Goal: Information Seeking & Learning: Learn about a topic

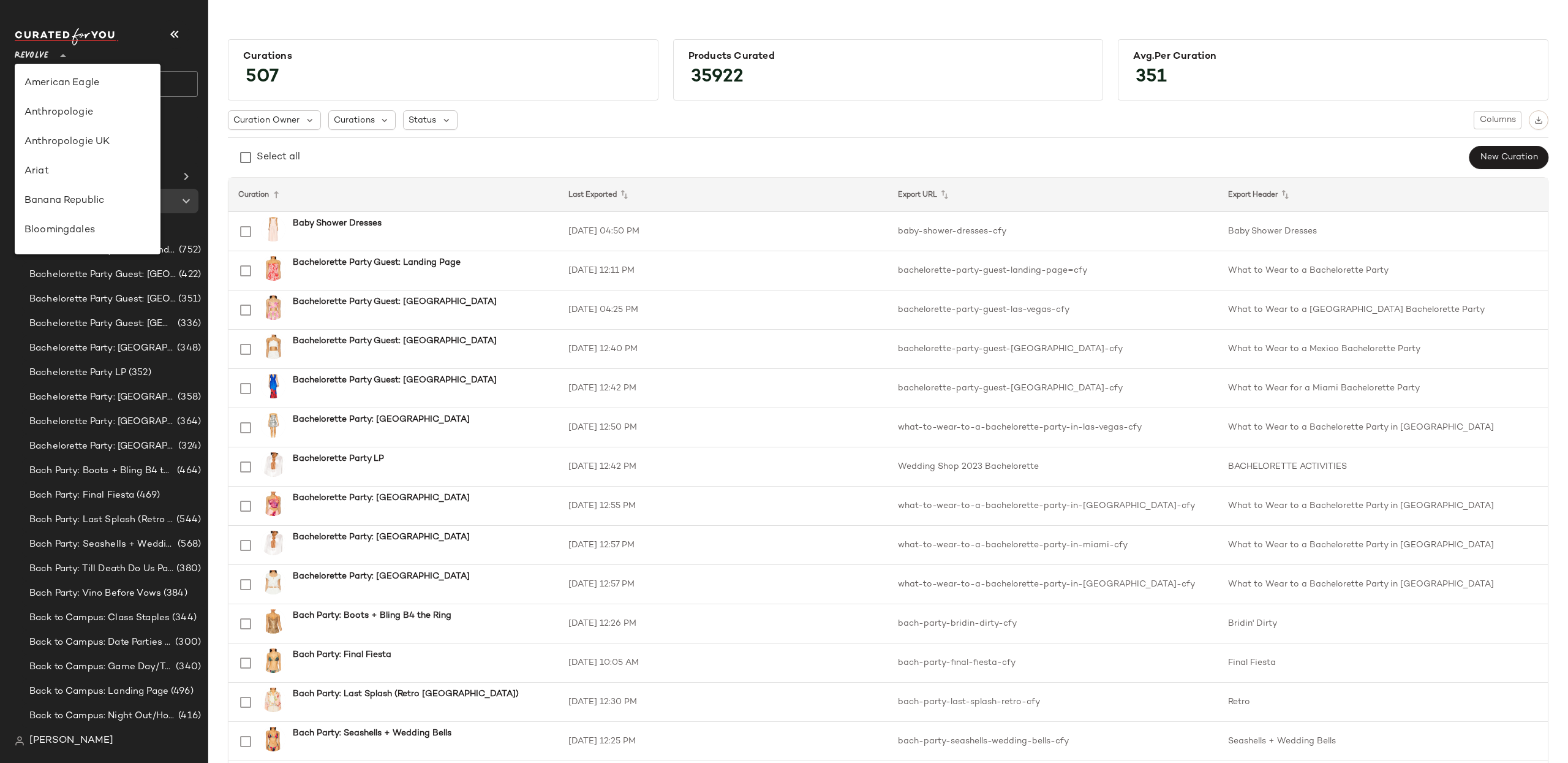
click at [65, 61] on icon at bounding box center [63, 56] width 14 height 14
click at [89, 173] on div "Nuuly" at bounding box center [88, 169] width 126 height 14
type input "**"
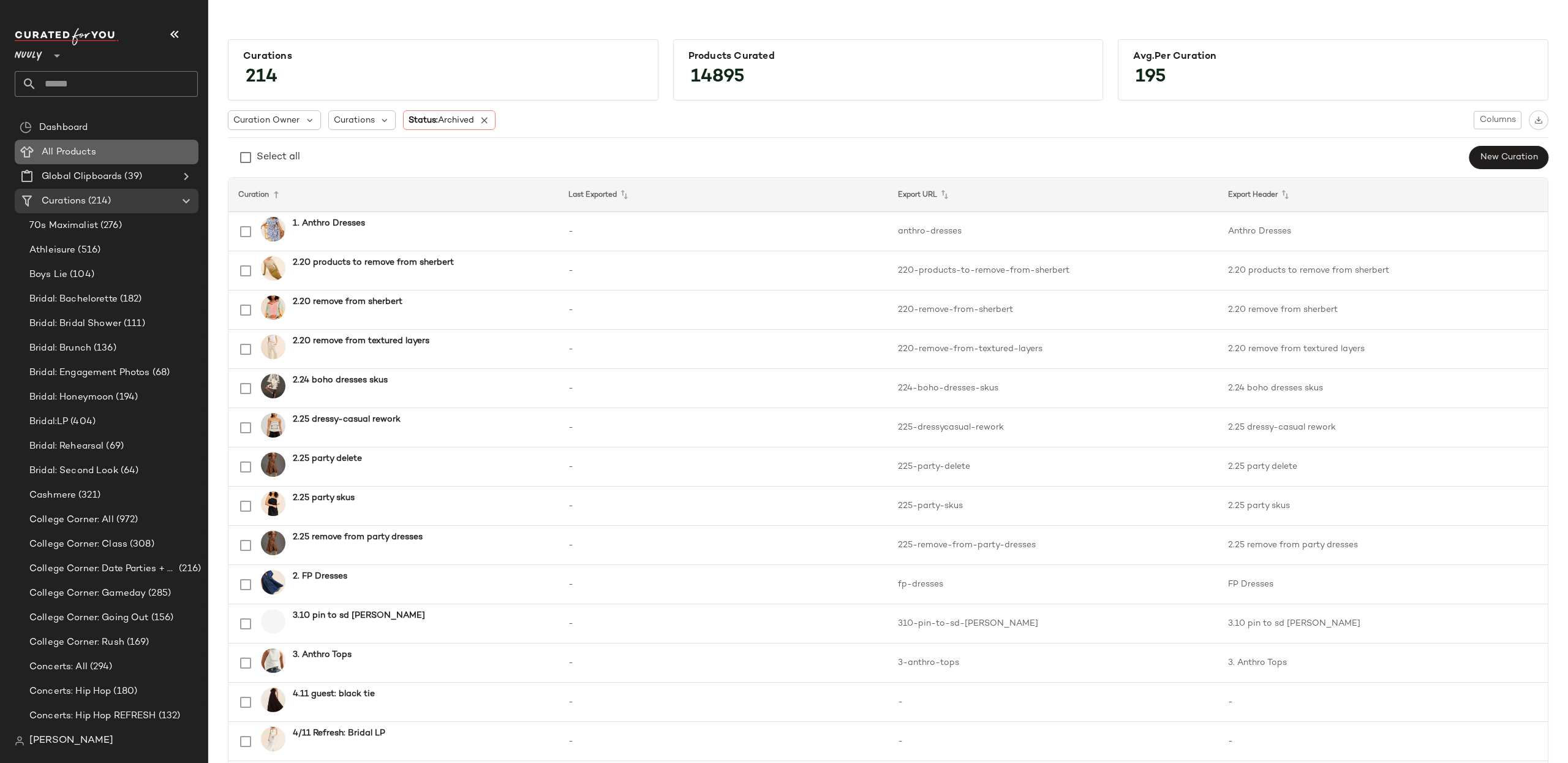
click at [100, 158] on div "All Products" at bounding box center [115, 152] width 155 height 14
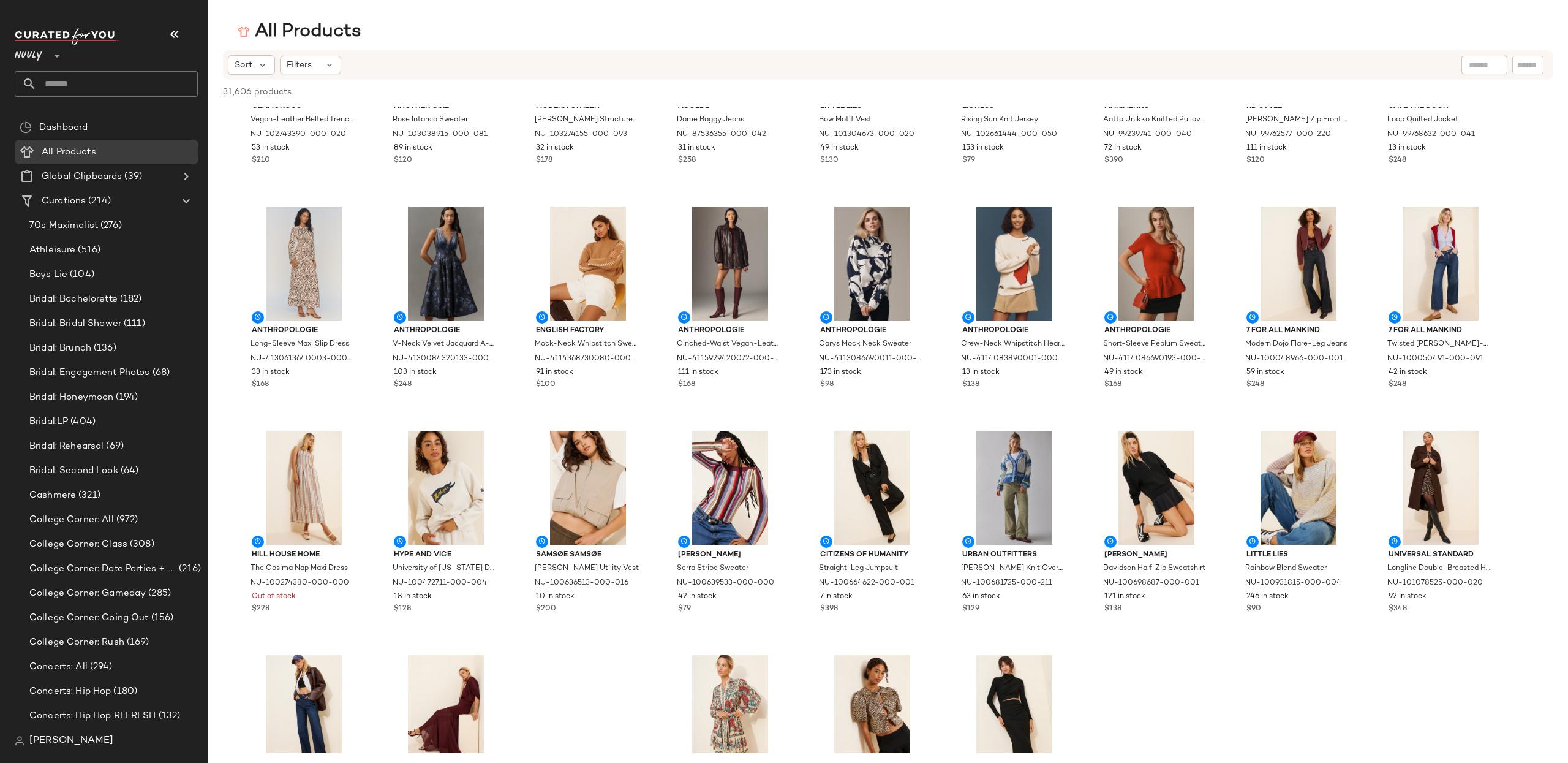
scroll to position [1247, 0]
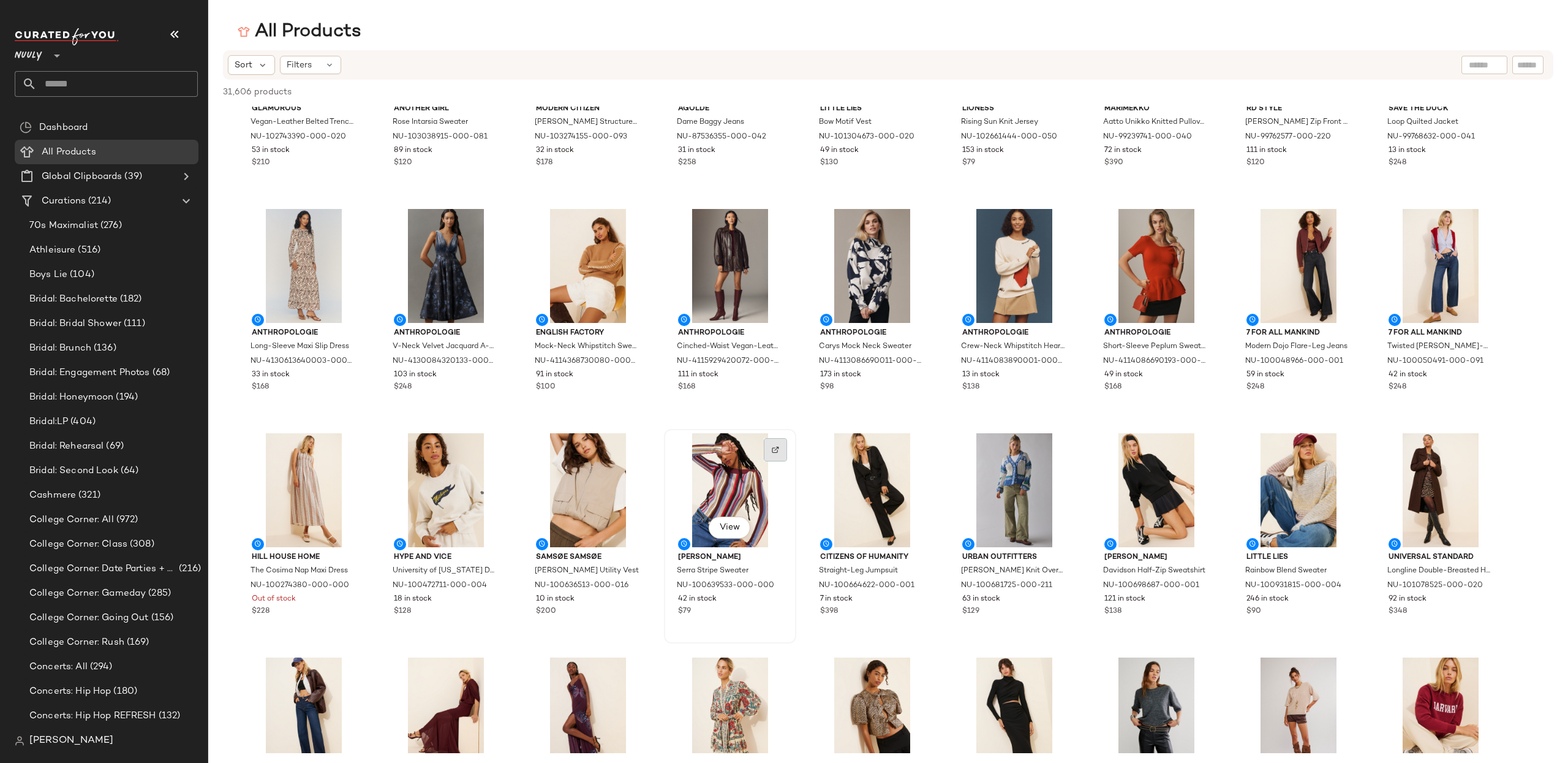
click at [777, 456] on div at bounding box center [775, 449] width 23 height 23
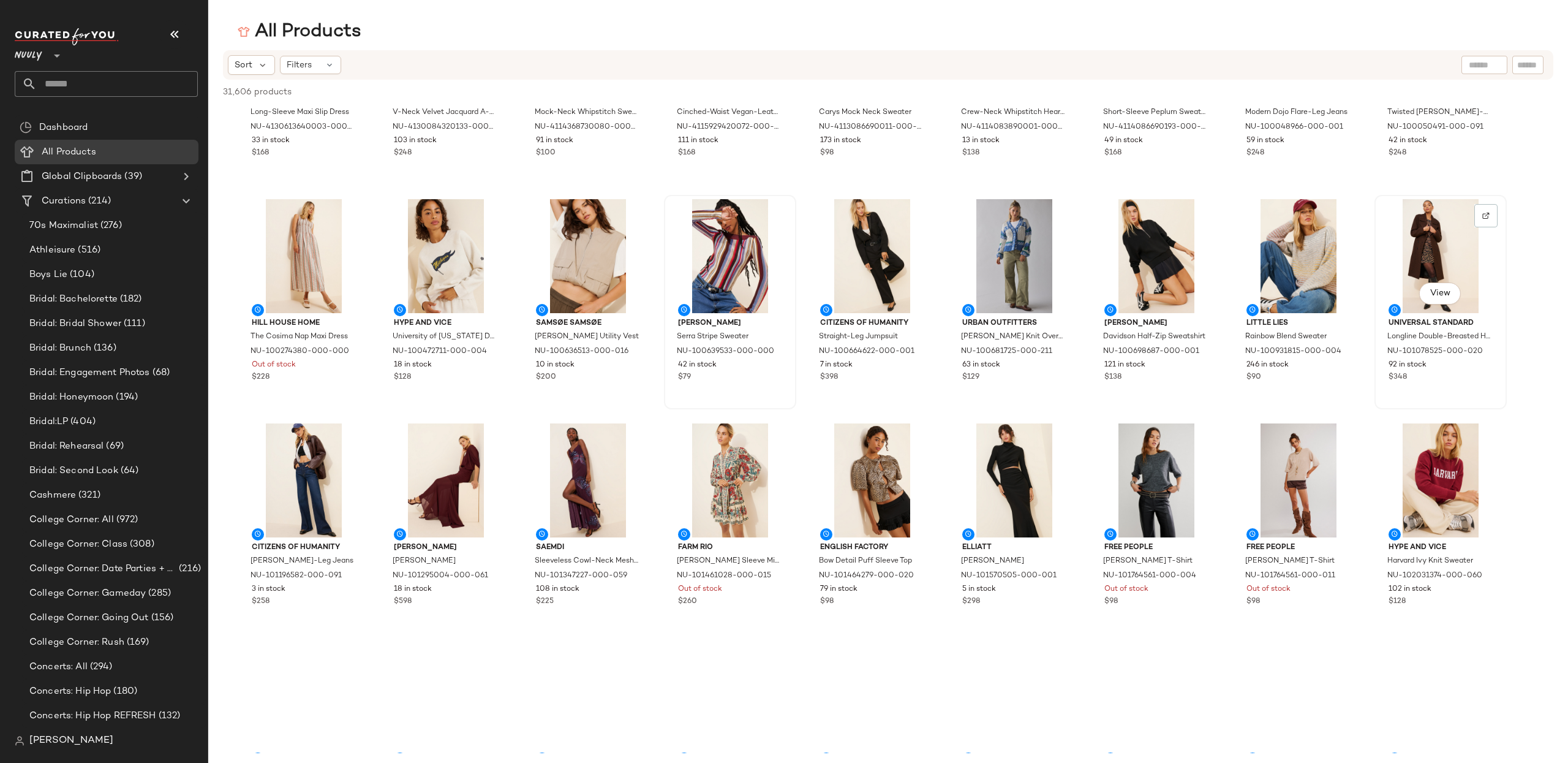
scroll to position [1489, 0]
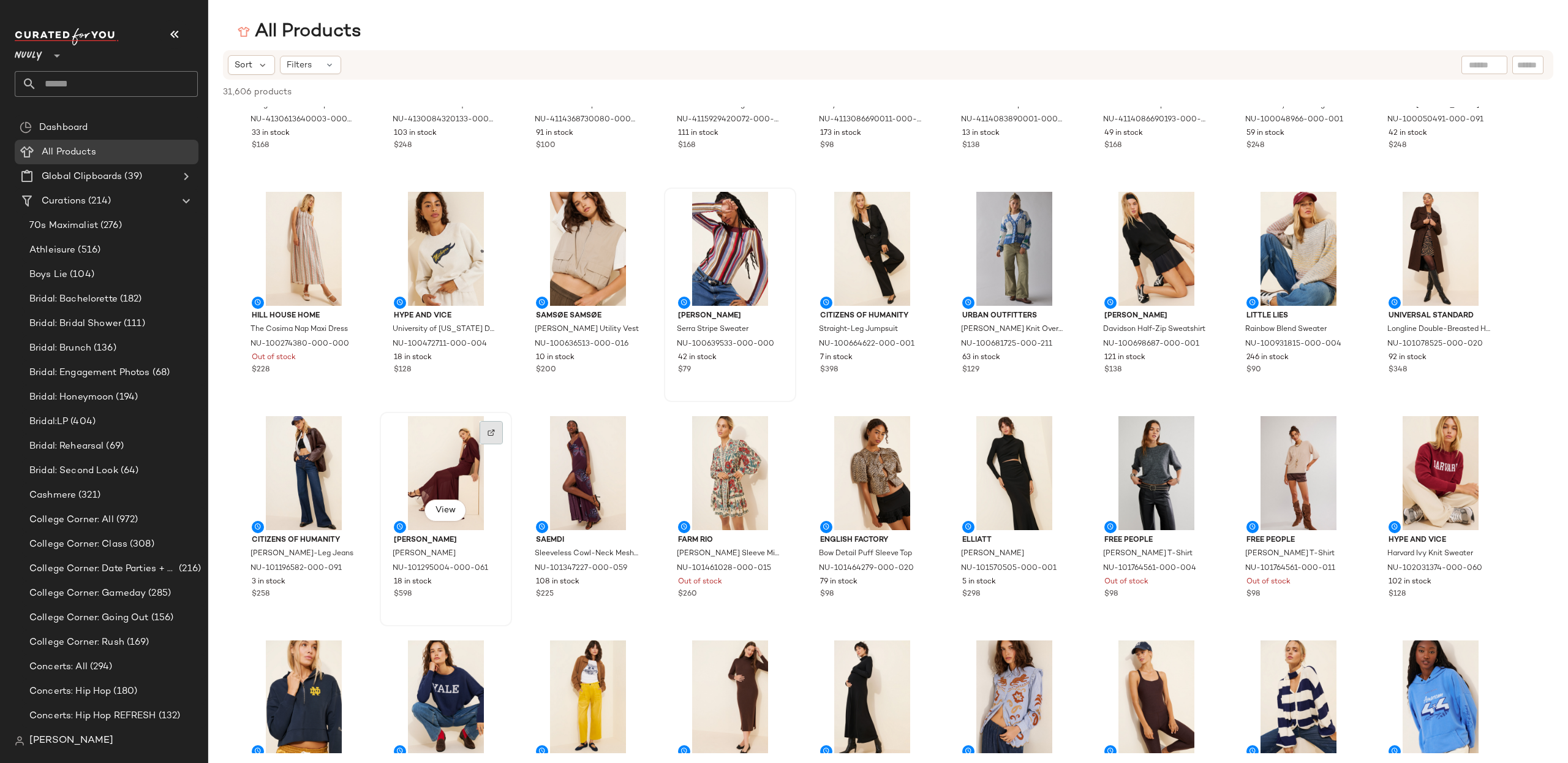
click at [492, 437] on div at bounding box center [491, 432] width 23 height 23
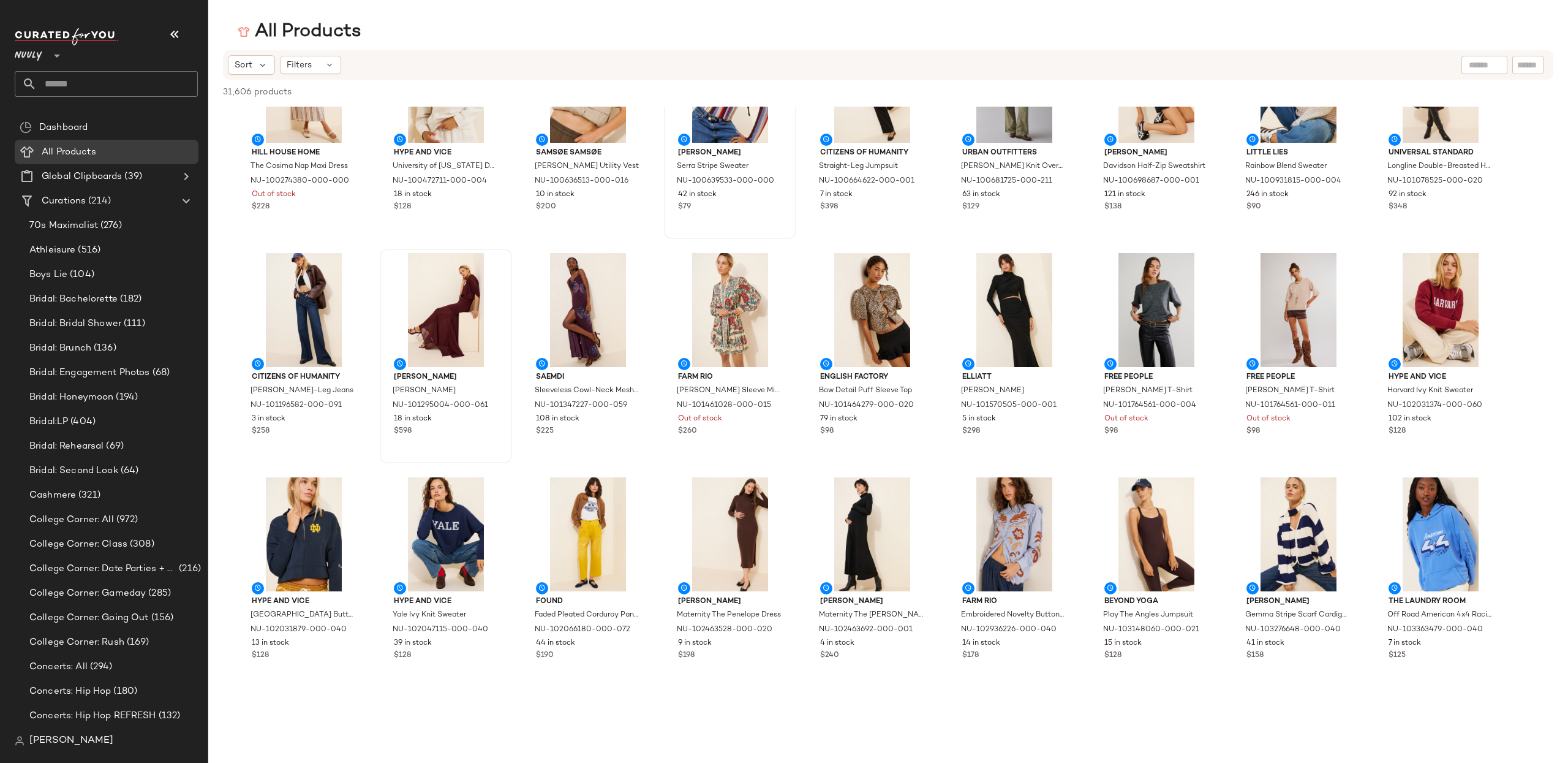
scroll to position [1654, 0]
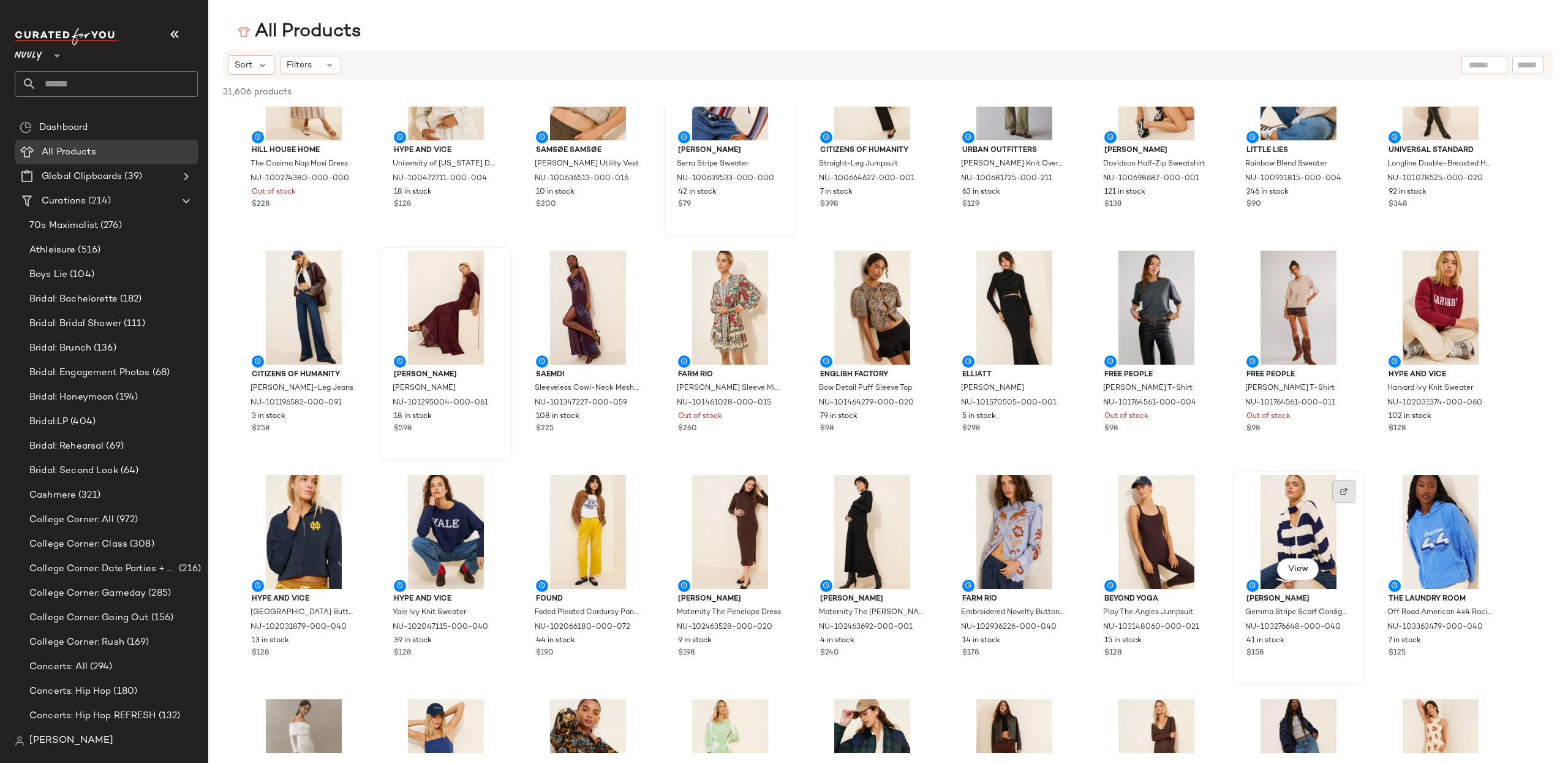
click at [1341, 492] on img at bounding box center [1343, 491] width 7 height 7
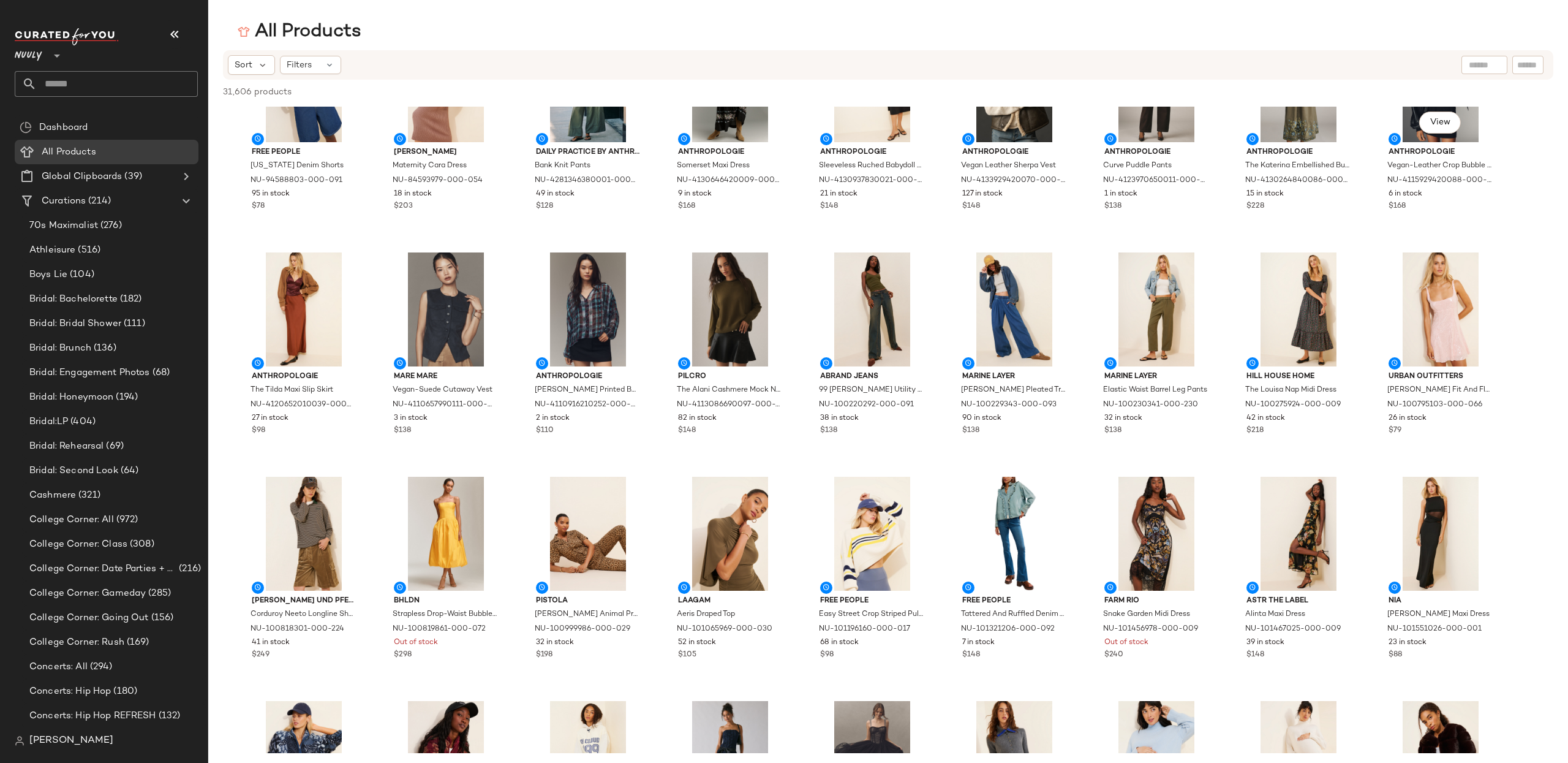
scroll to position [2534, 0]
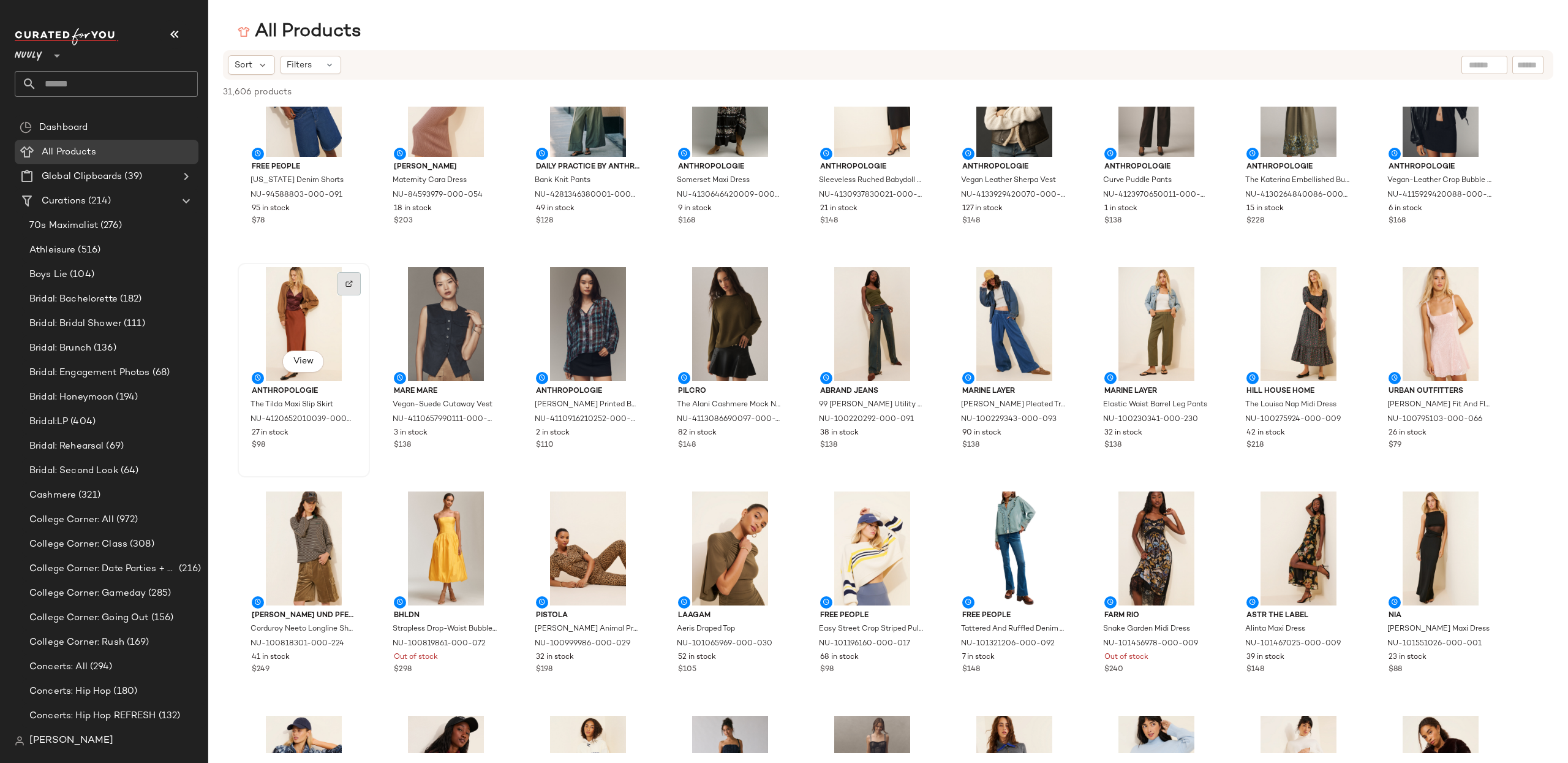
click at [358, 276] on div at bounding box center [349, 284] width 23 height 23
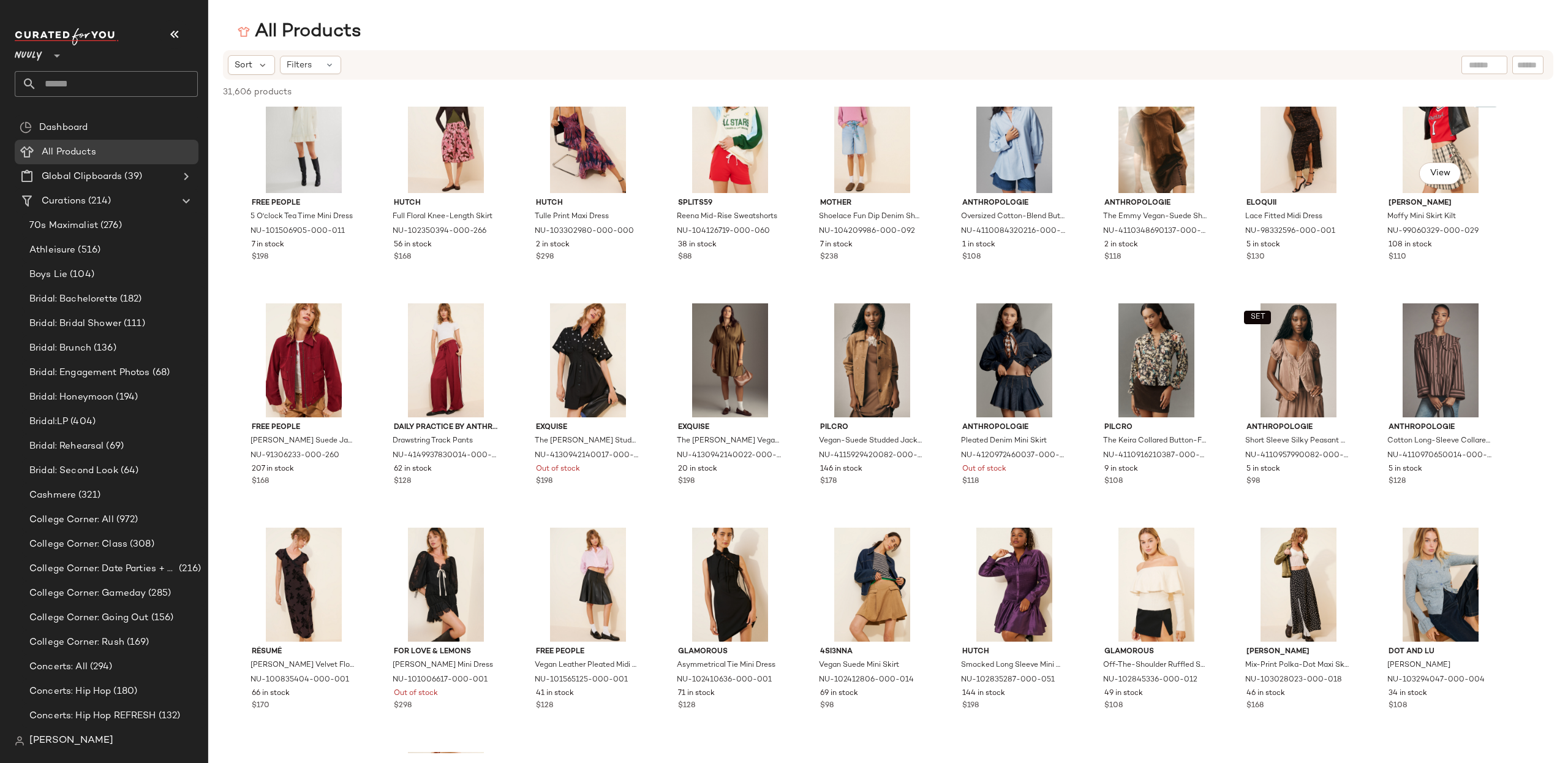
scroll to position [6759, 0]
click at [487, 320] on img at bounding box center [491, 319] width 7 height 7
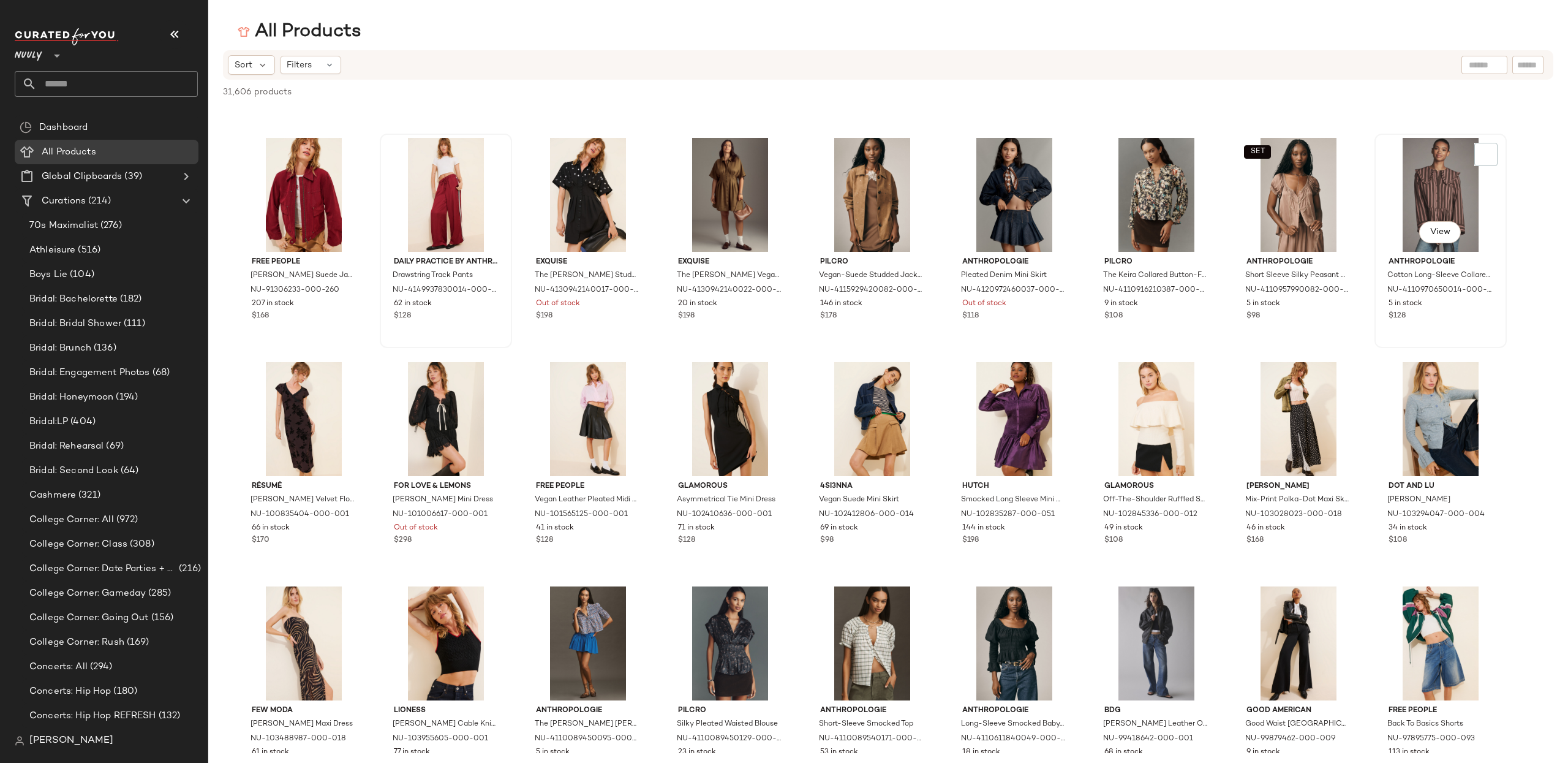
scroll to position [6925, 0]
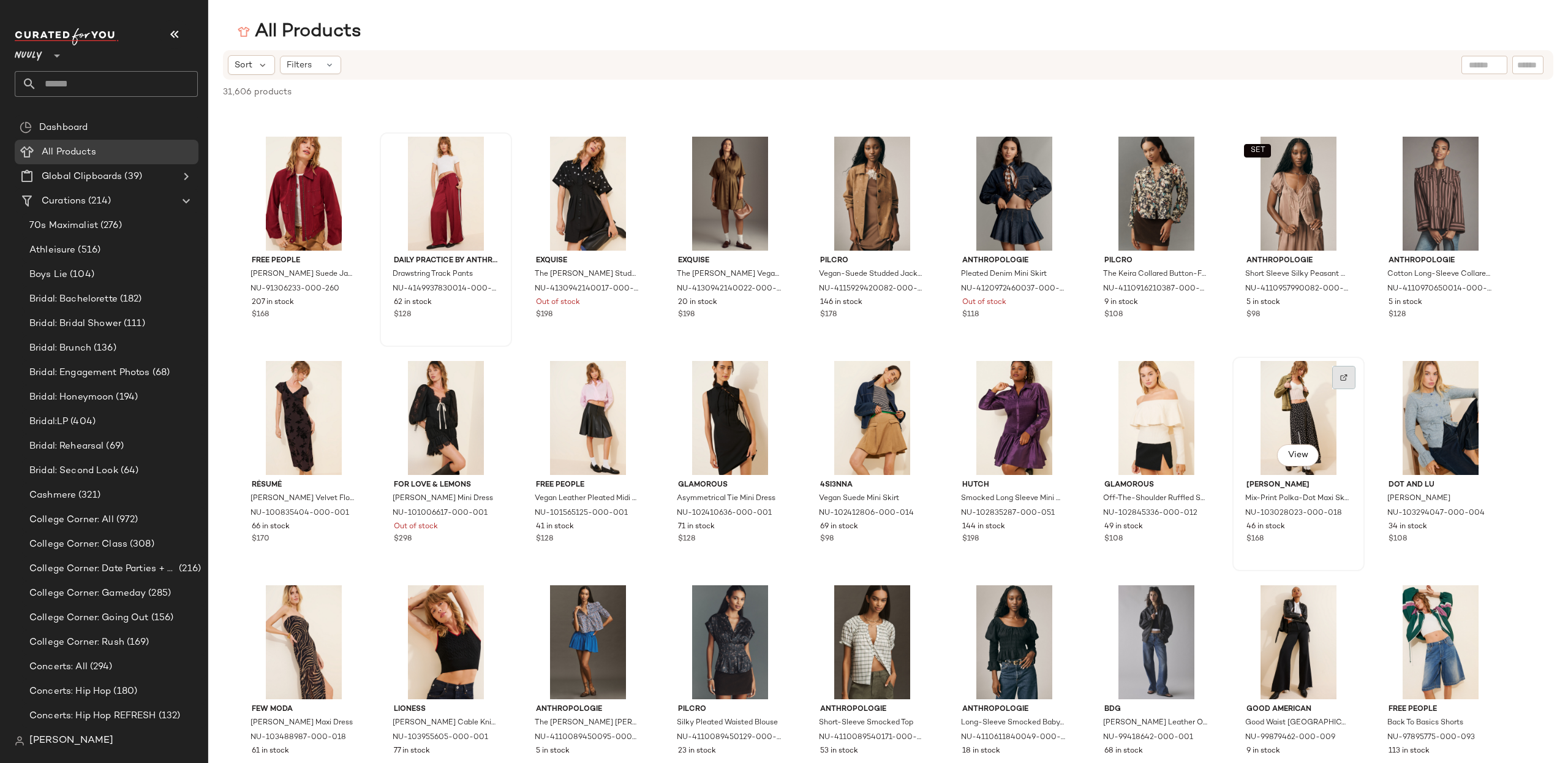
click at [1335, 374] on div at bounding box center [1343, 377] width 23 height 23
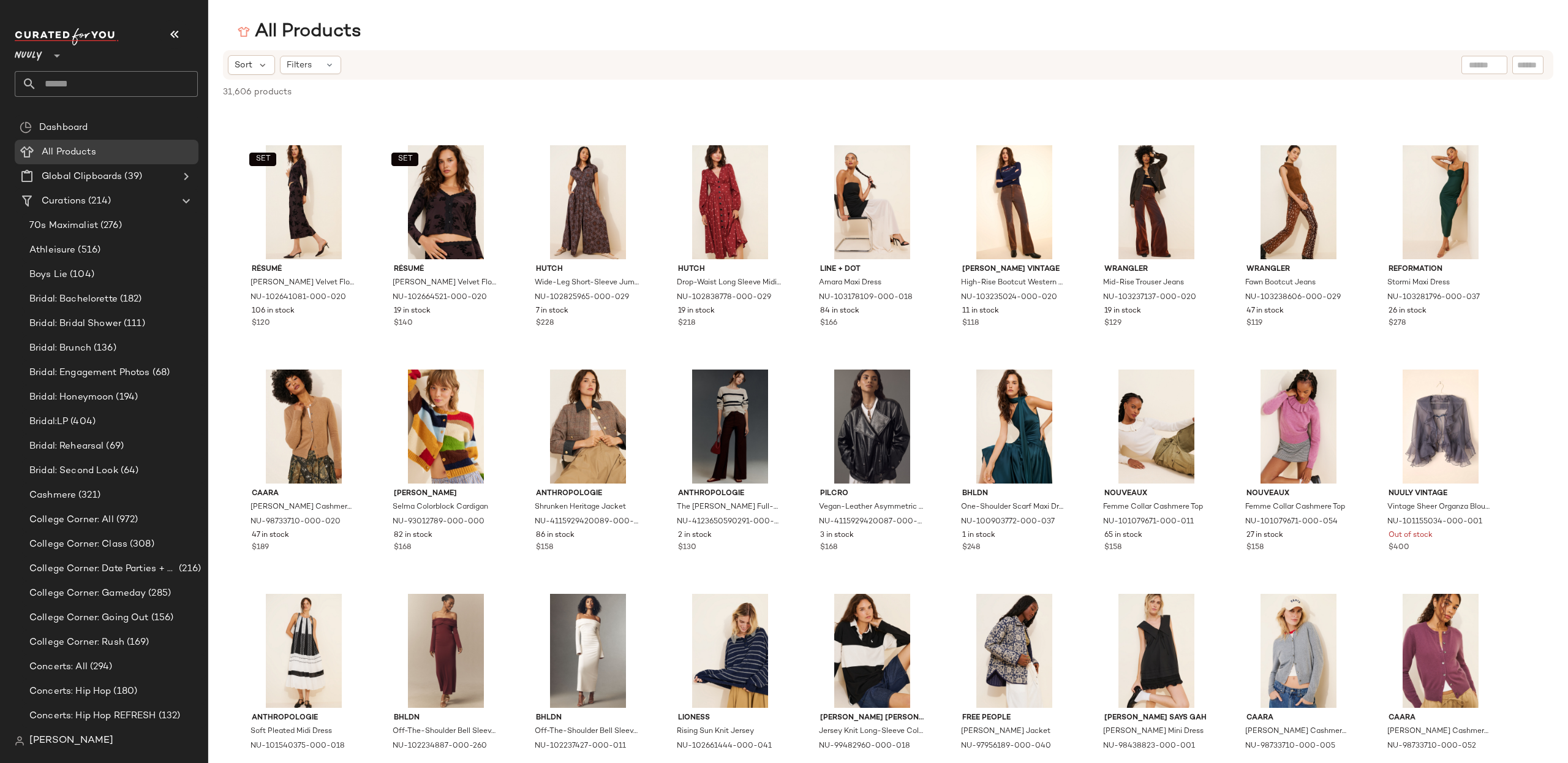
scroll to position [8266, 0]
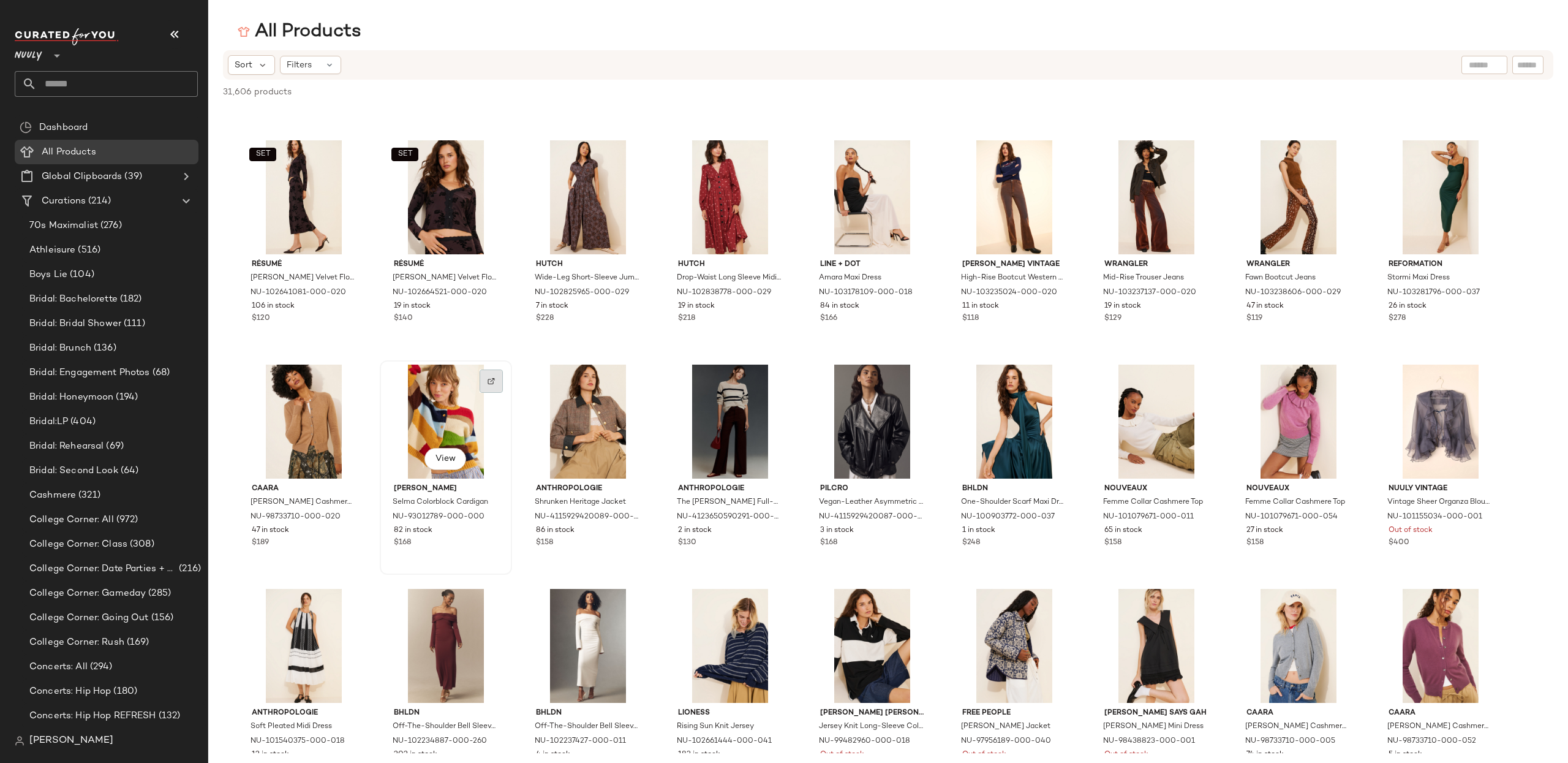
click at [487, 373] on div at bounding box center [491, 381] width 23 height 23
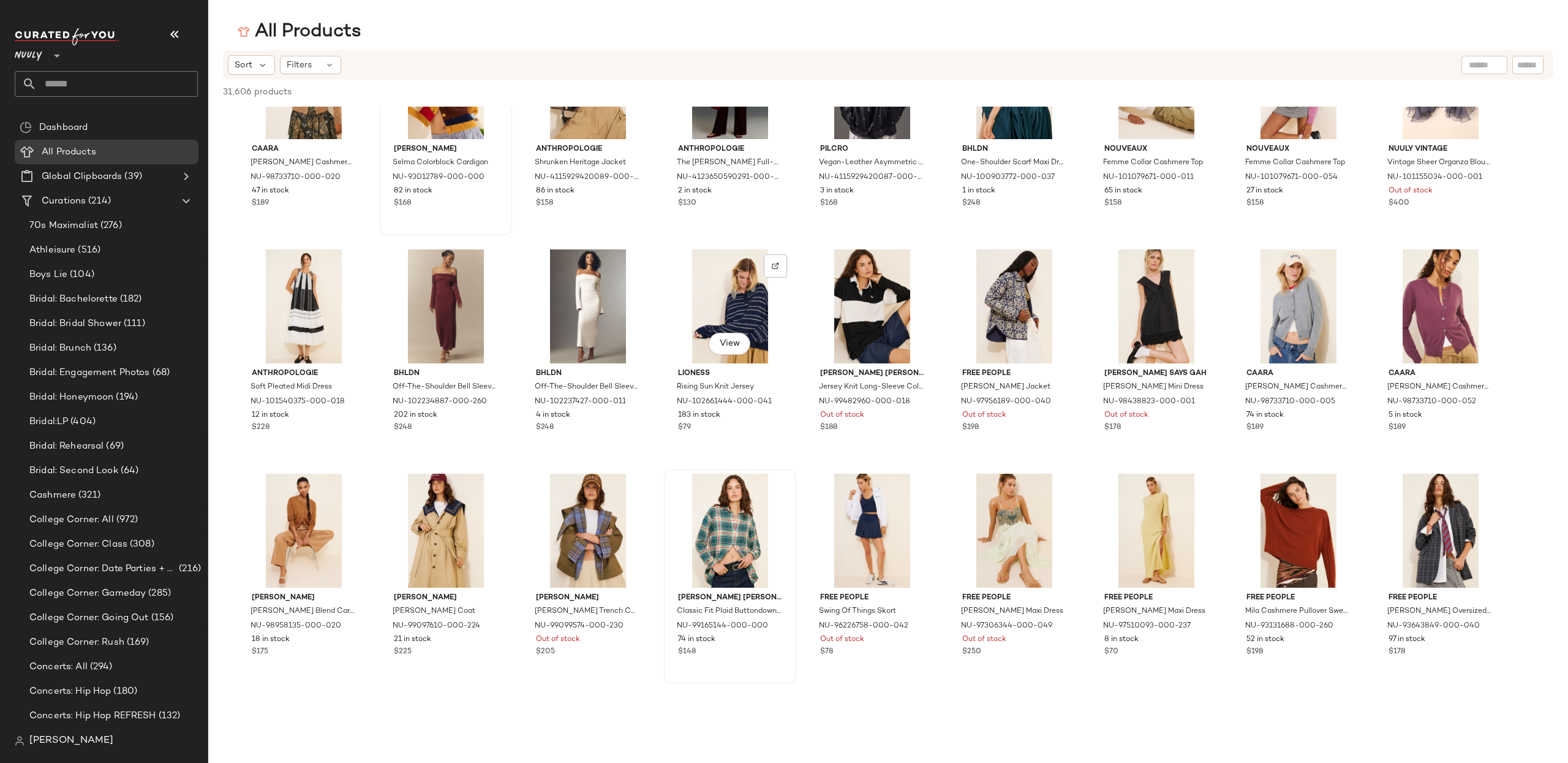
scroll to position [8609, 0]
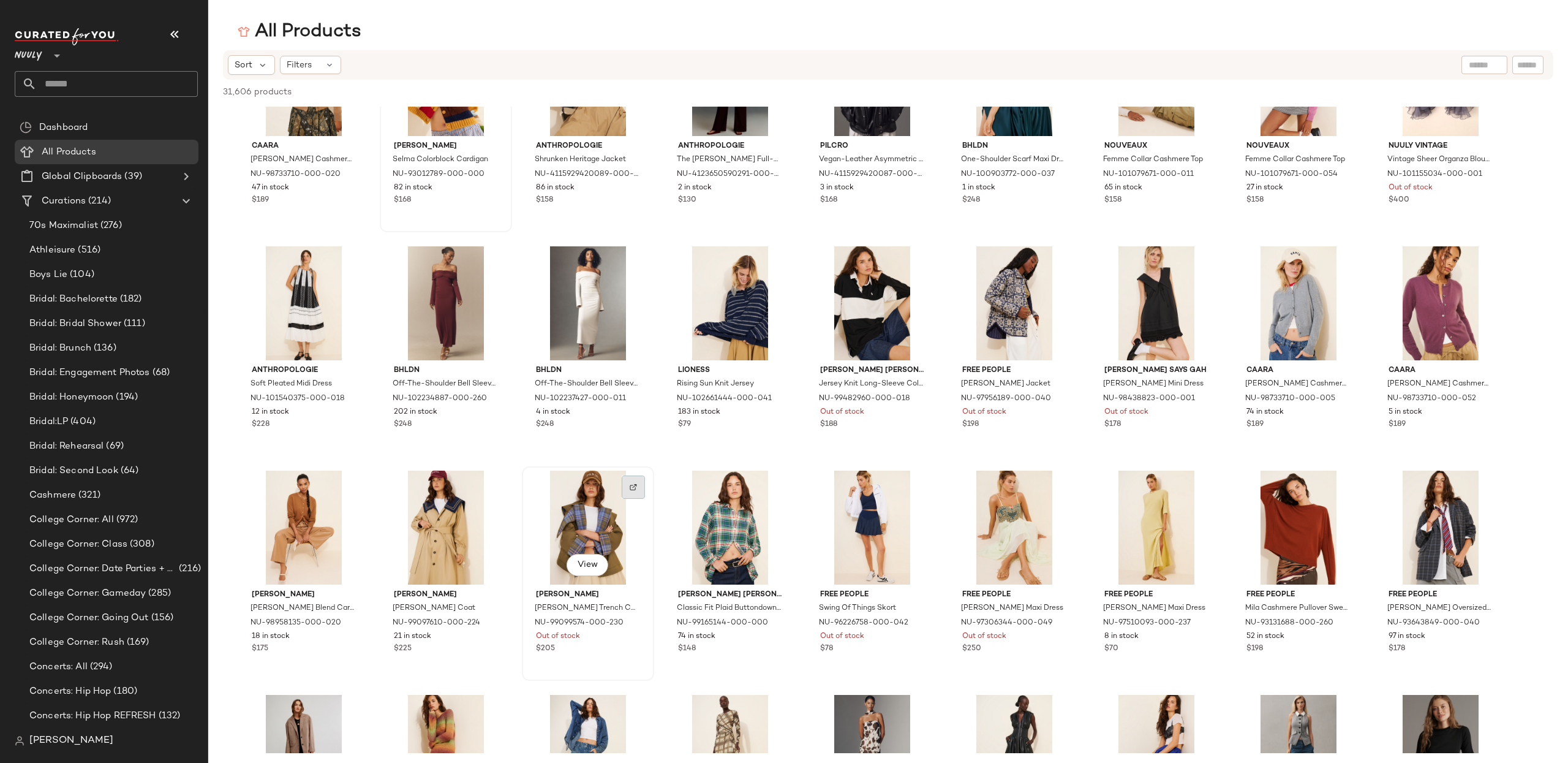
click at [642, 485] on div at bounding box center [633, 487] width 23 height 23
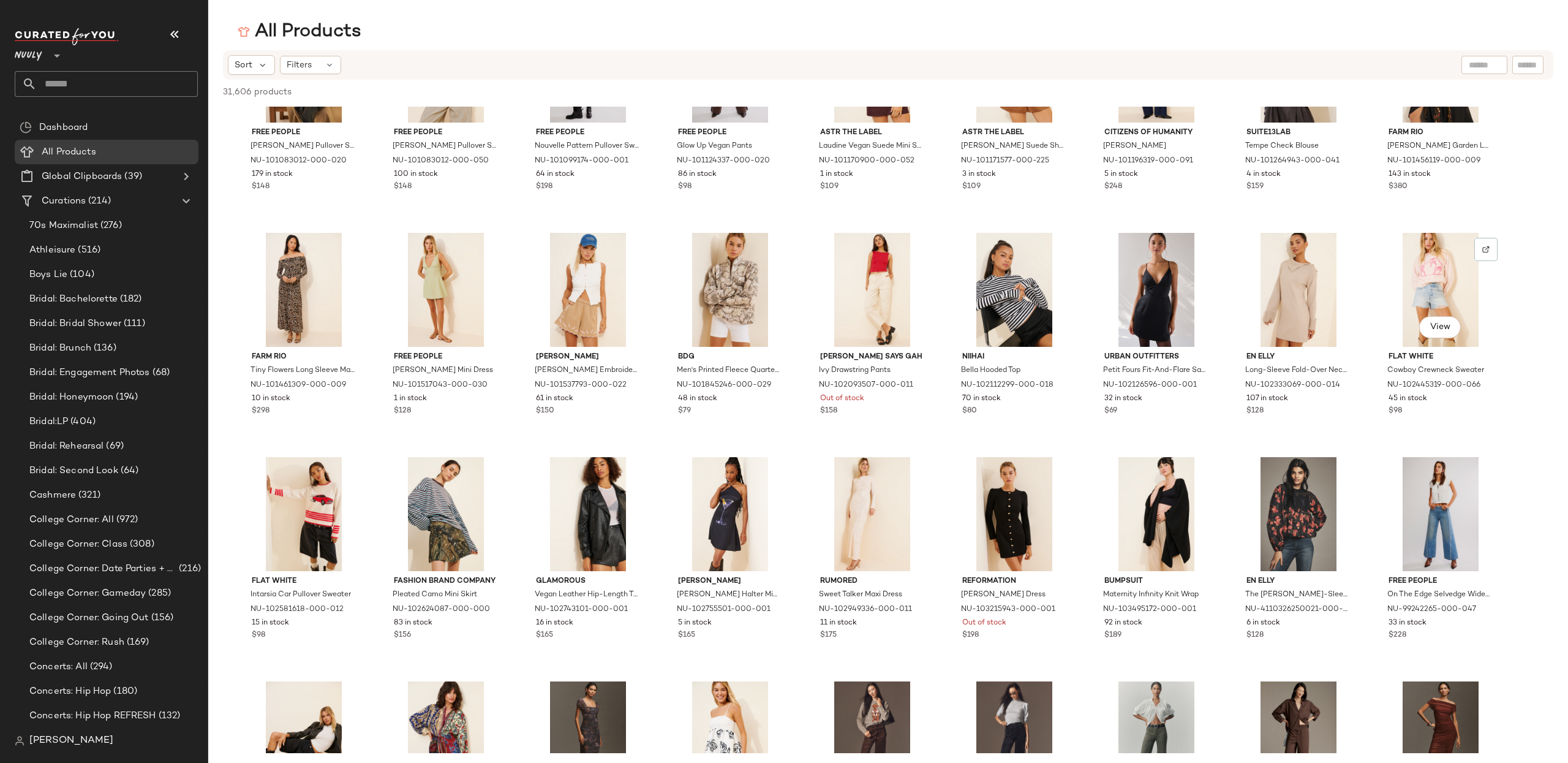
scroll to position [9773, 0]
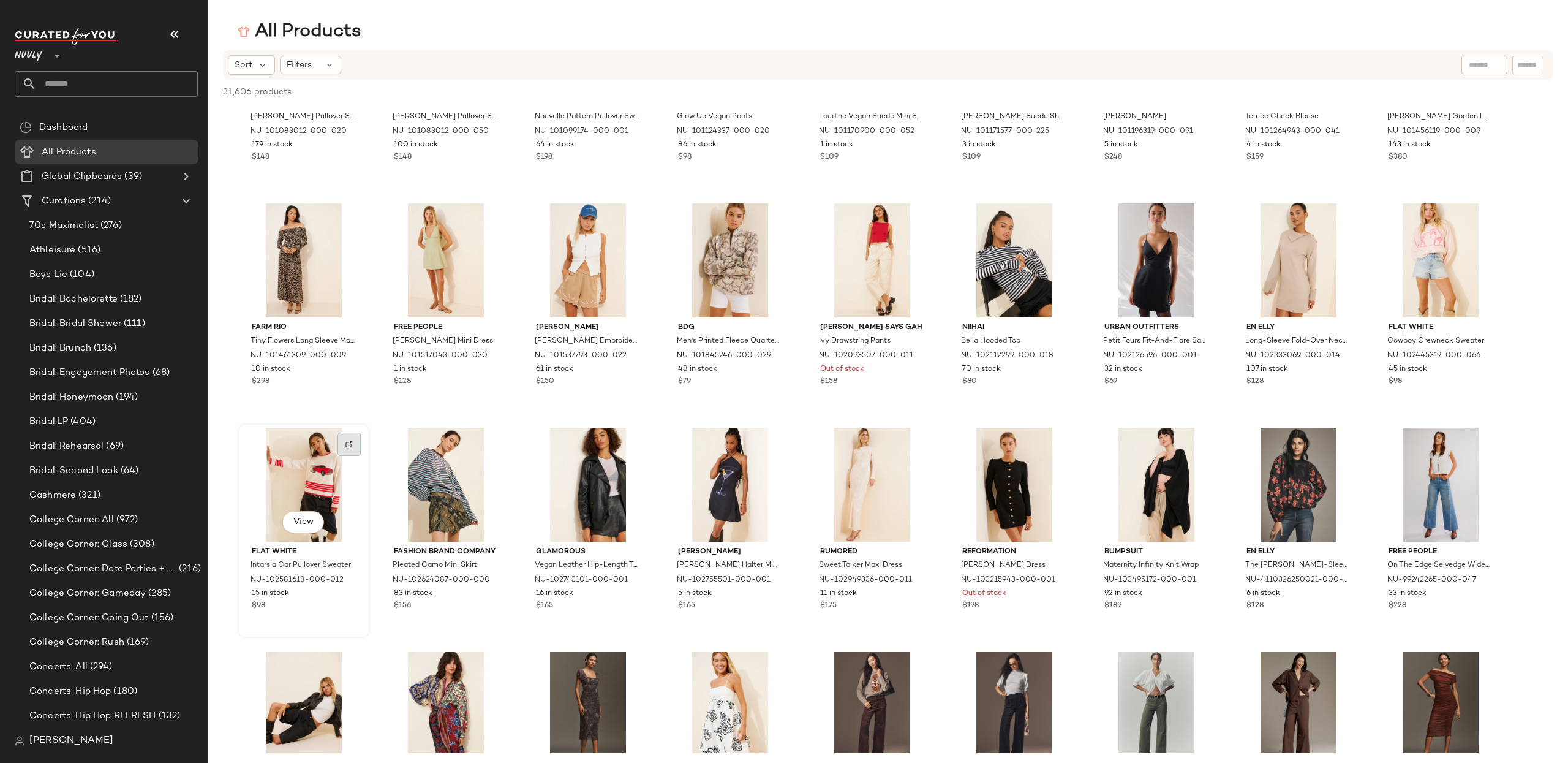
click at [360, 444] on div at bounding box center [349, 444] width 23 height 23
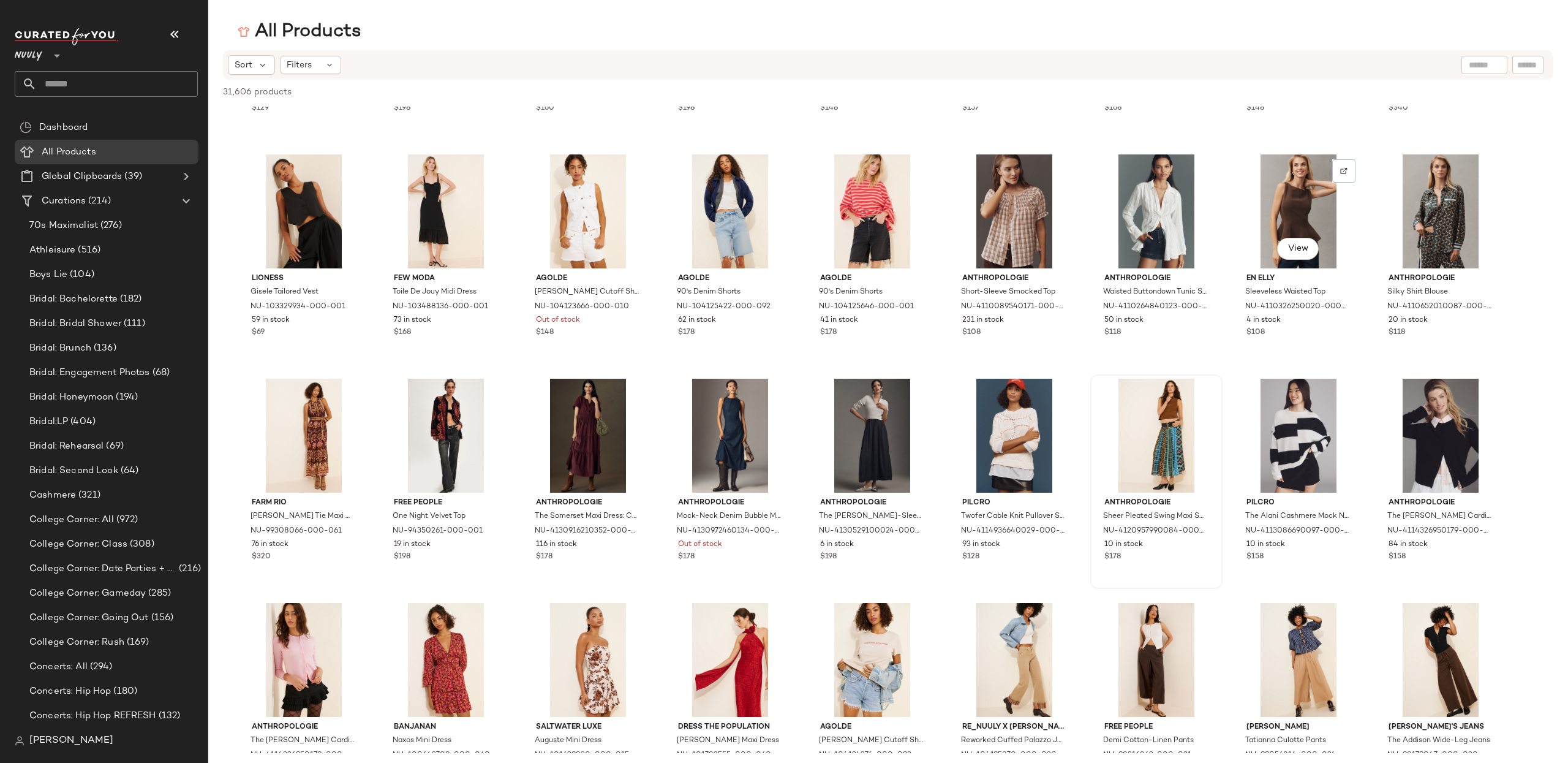
scroll to position [12543, 0]
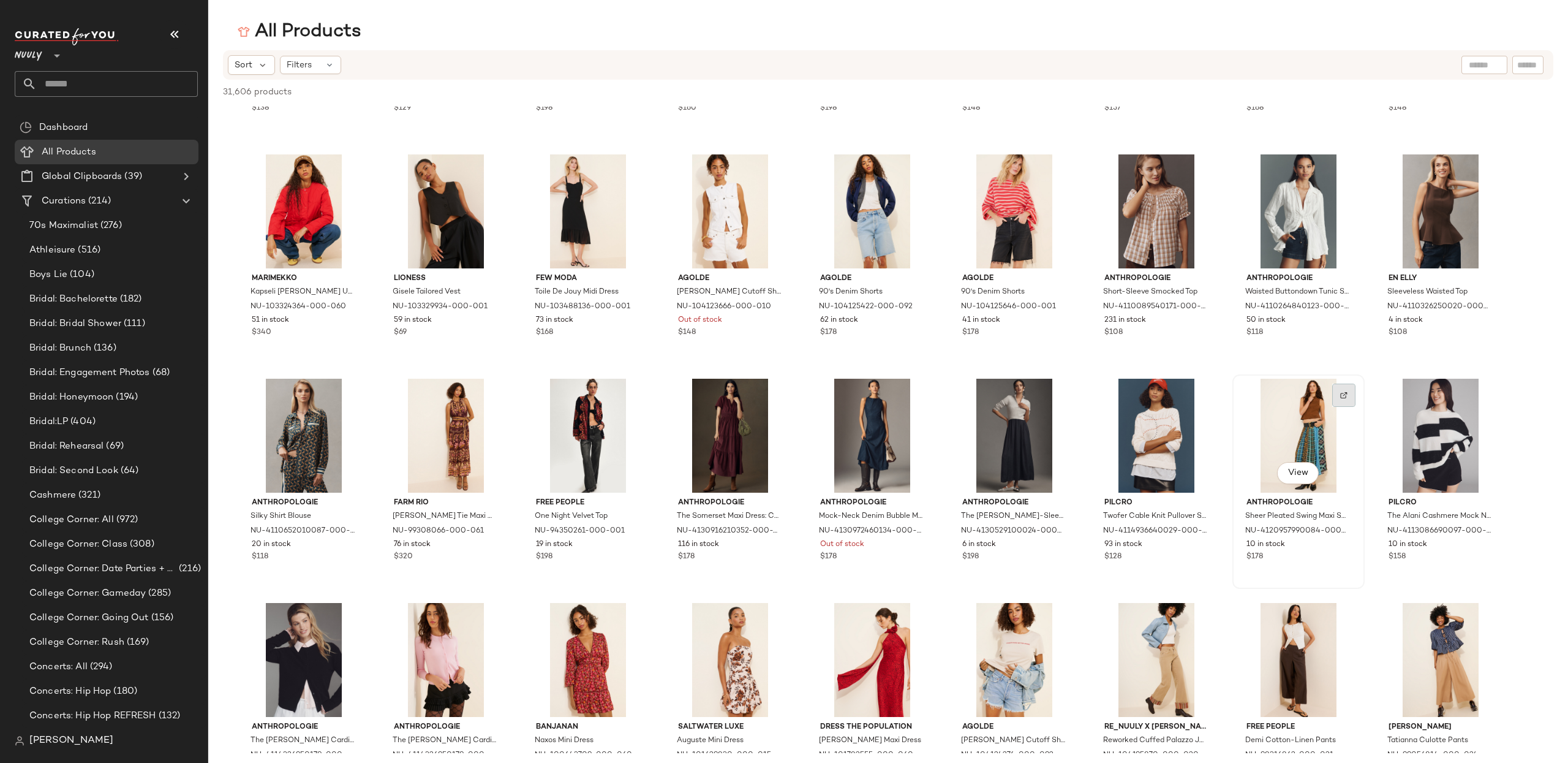
click at [1350, 394] on div at bounding box center [1343, 395] width 23 height 23
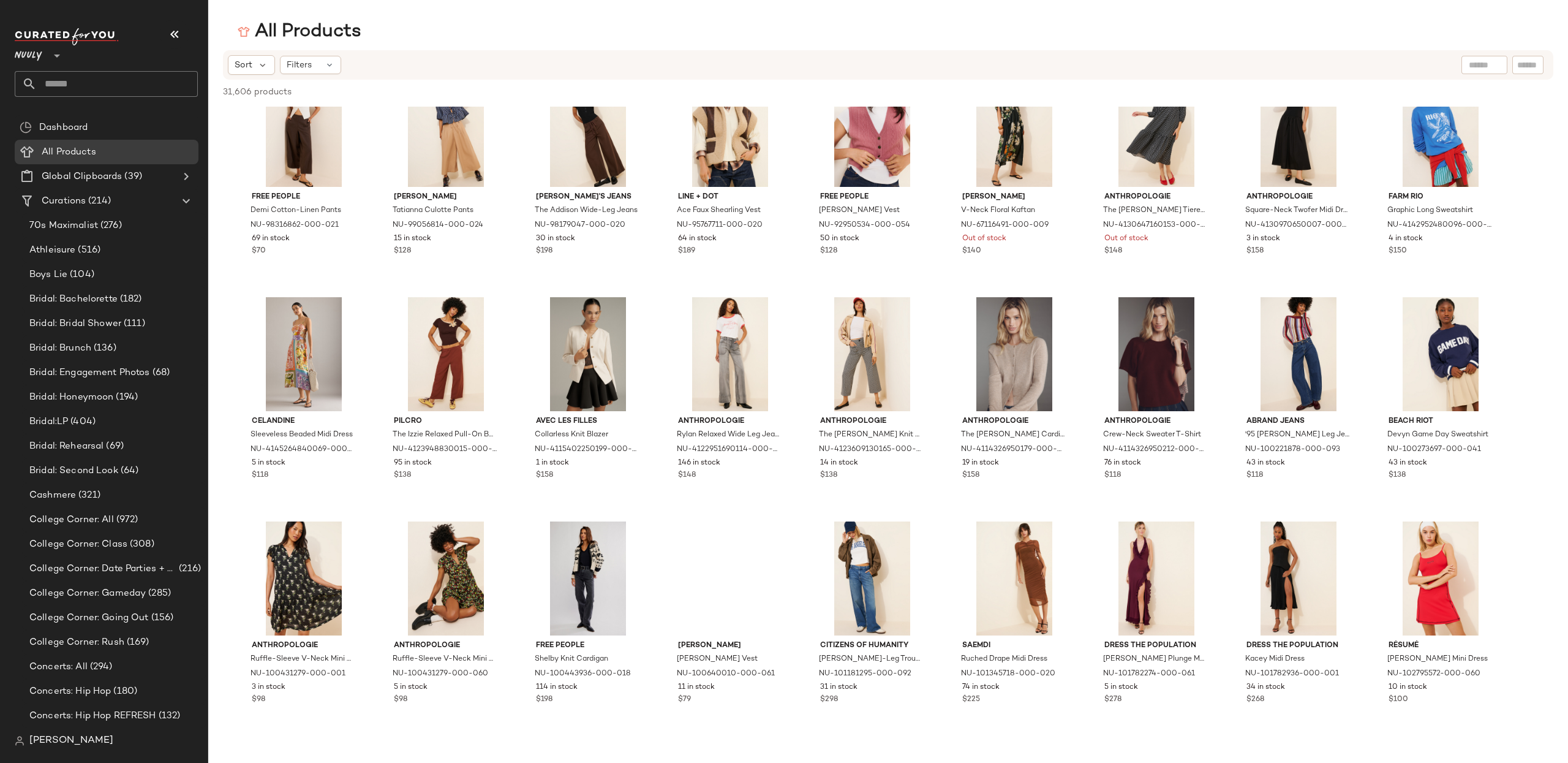
scroll to position [13360, 0]
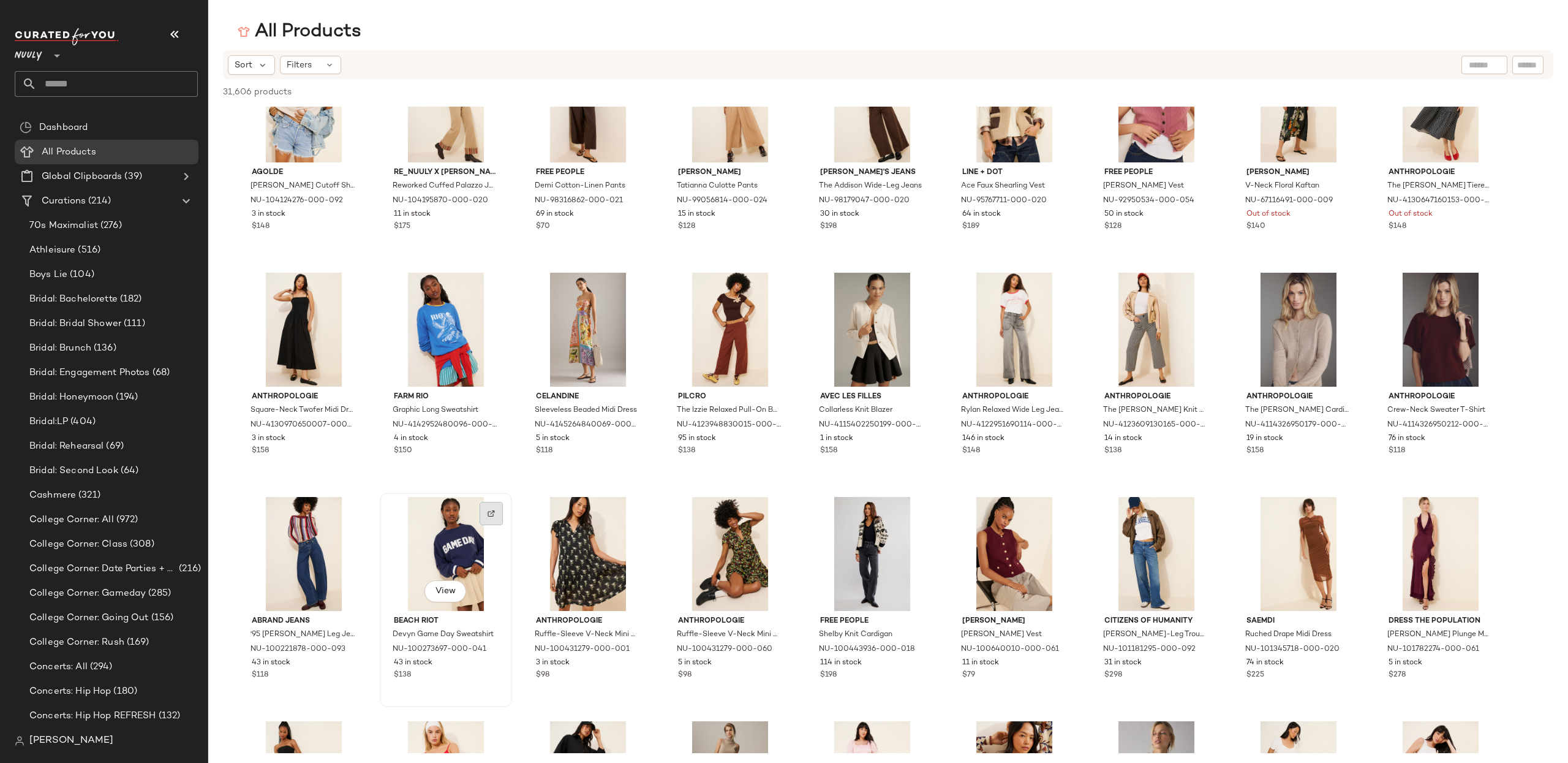
click at [493, 515] on img at bounding box center [491, 513] width 7 height 7
click at [440, 589] on span "View" at bounding box center [445, 591] width 21 height 10
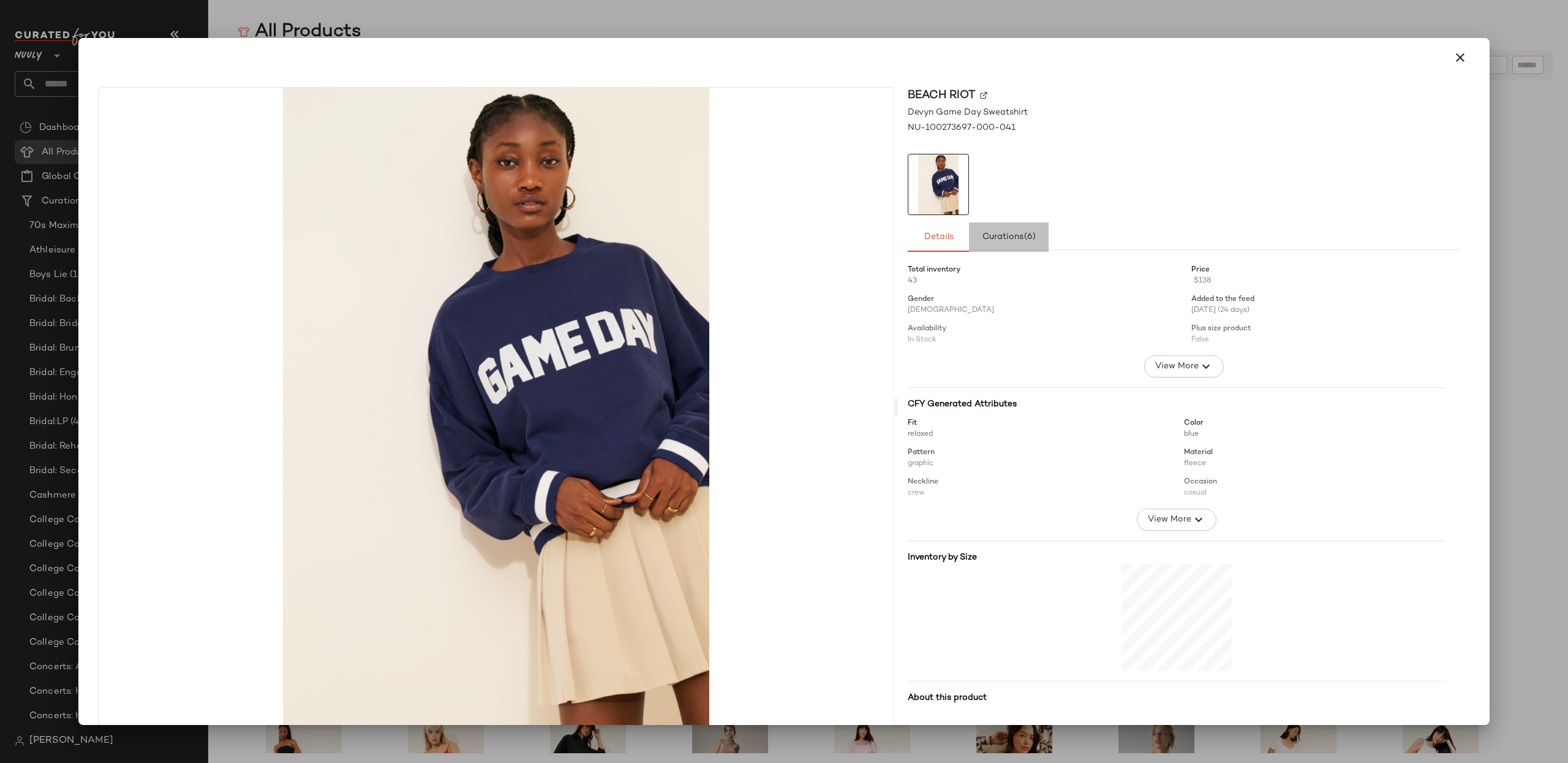
click at [1011, 229] on button "Curations (6)" at bounding box center [1009, 237] width 80 height 29
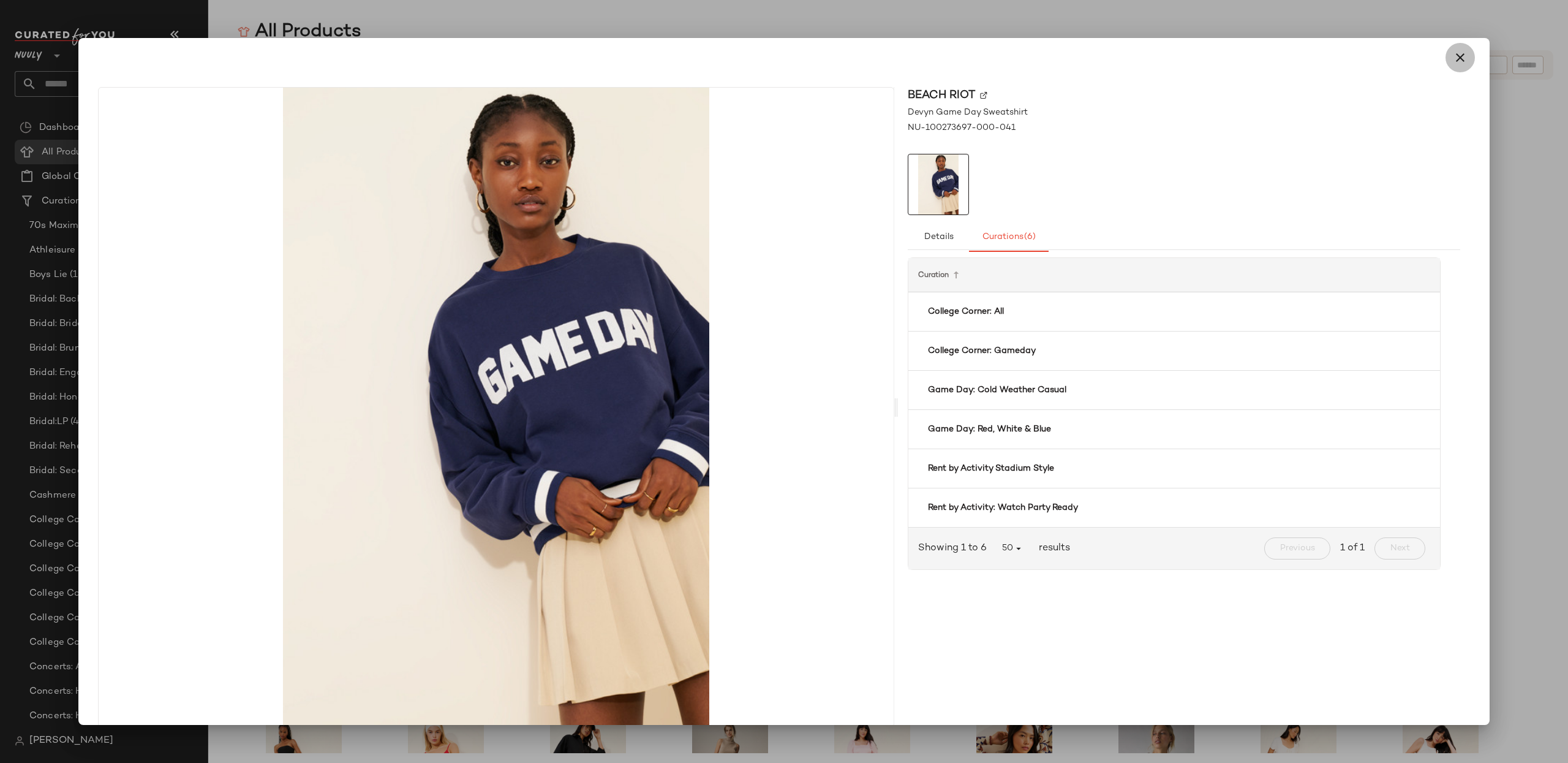
click at [1462, 55] on button "button" at bounding box center [1460, 57] width 29 height 29
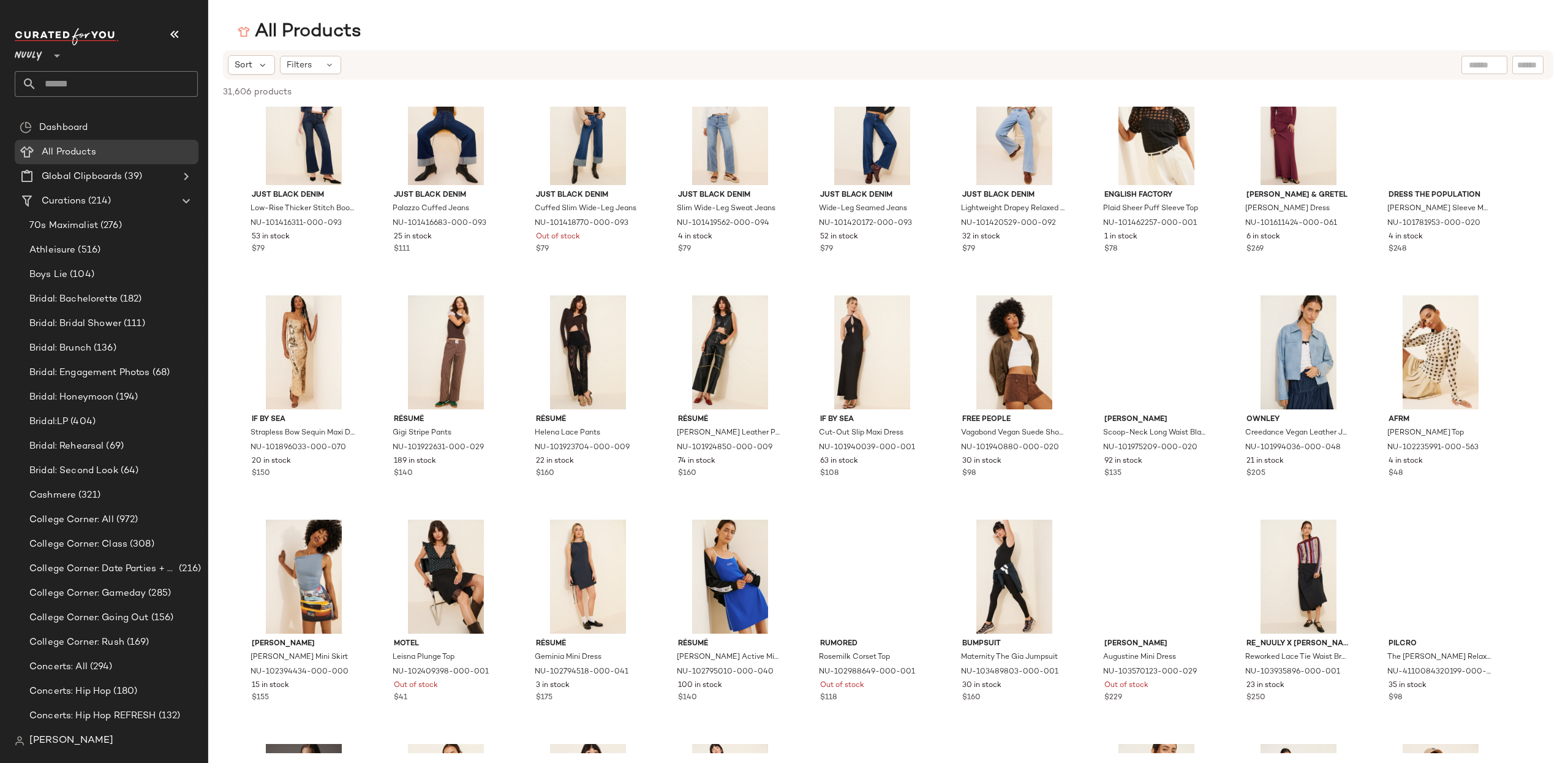
scroll to position [15483, 0]
